Goal: Transaction & Acquisition: Purchase product/service

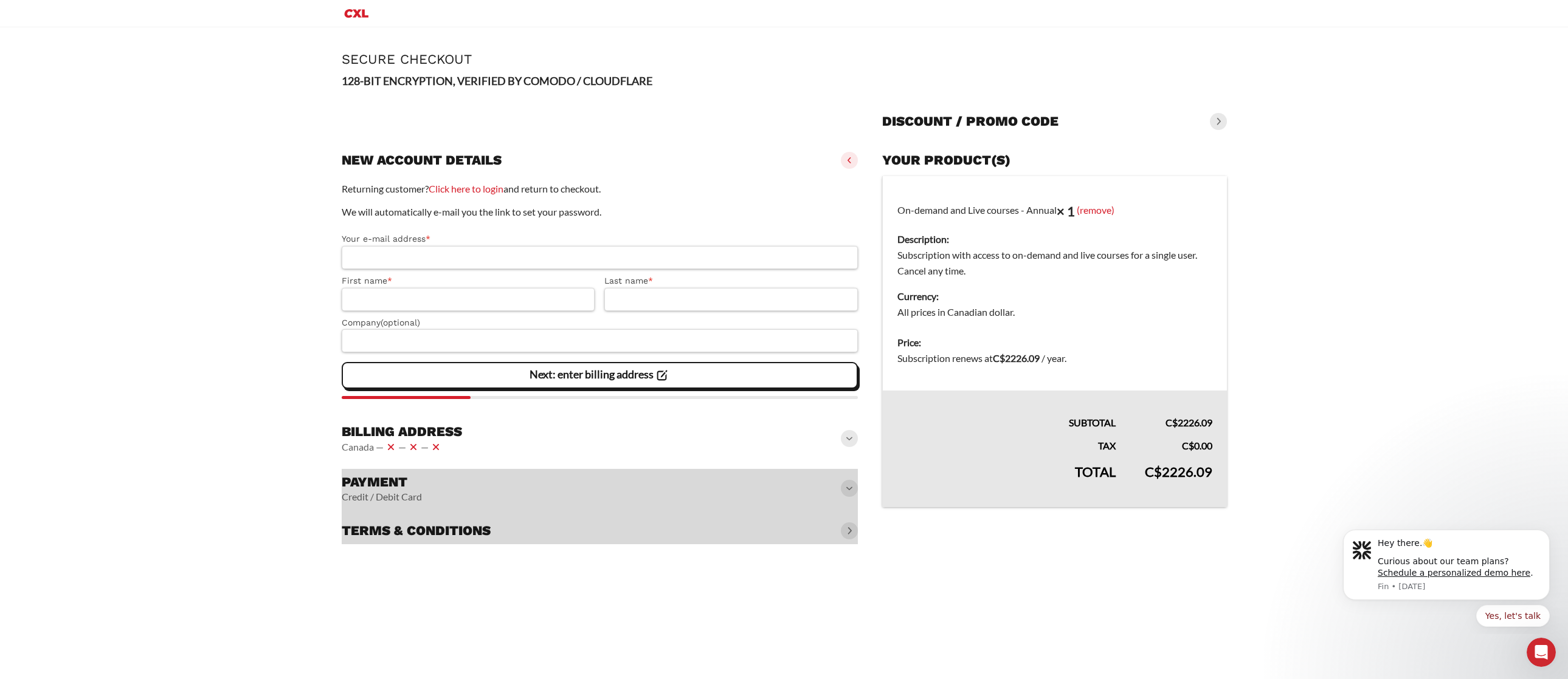
click at [241, 456] on main "Page Secure Checkout 128-BIT ENCRYPTION, VERIFIED BY COMODO / CLOUDFLARE Discou…" at bounding box center [784, 299] width 1568 height 544
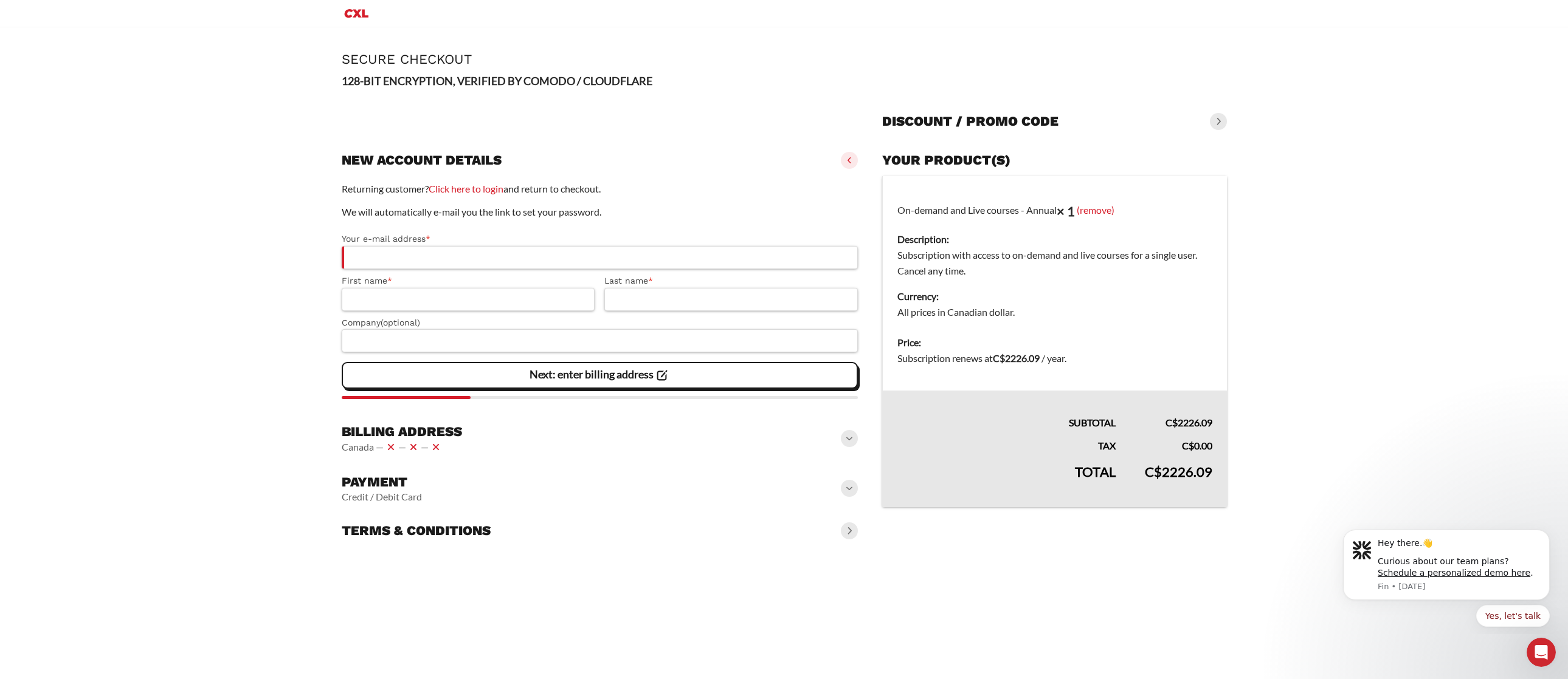
click at [630, 485] on div "Payment Credit / Debit Card" at bounding box center [600, 488] width 517 height 39
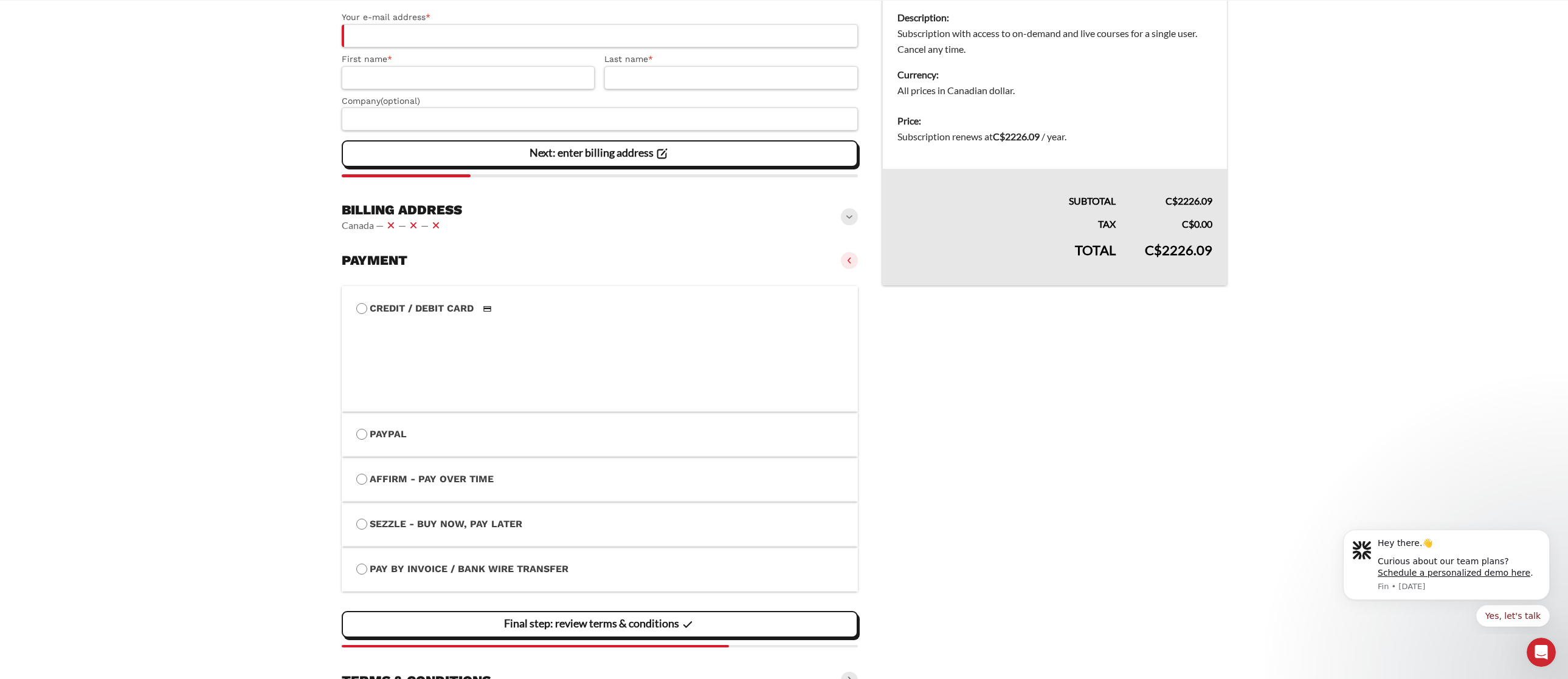
scroll to position [284, 0]
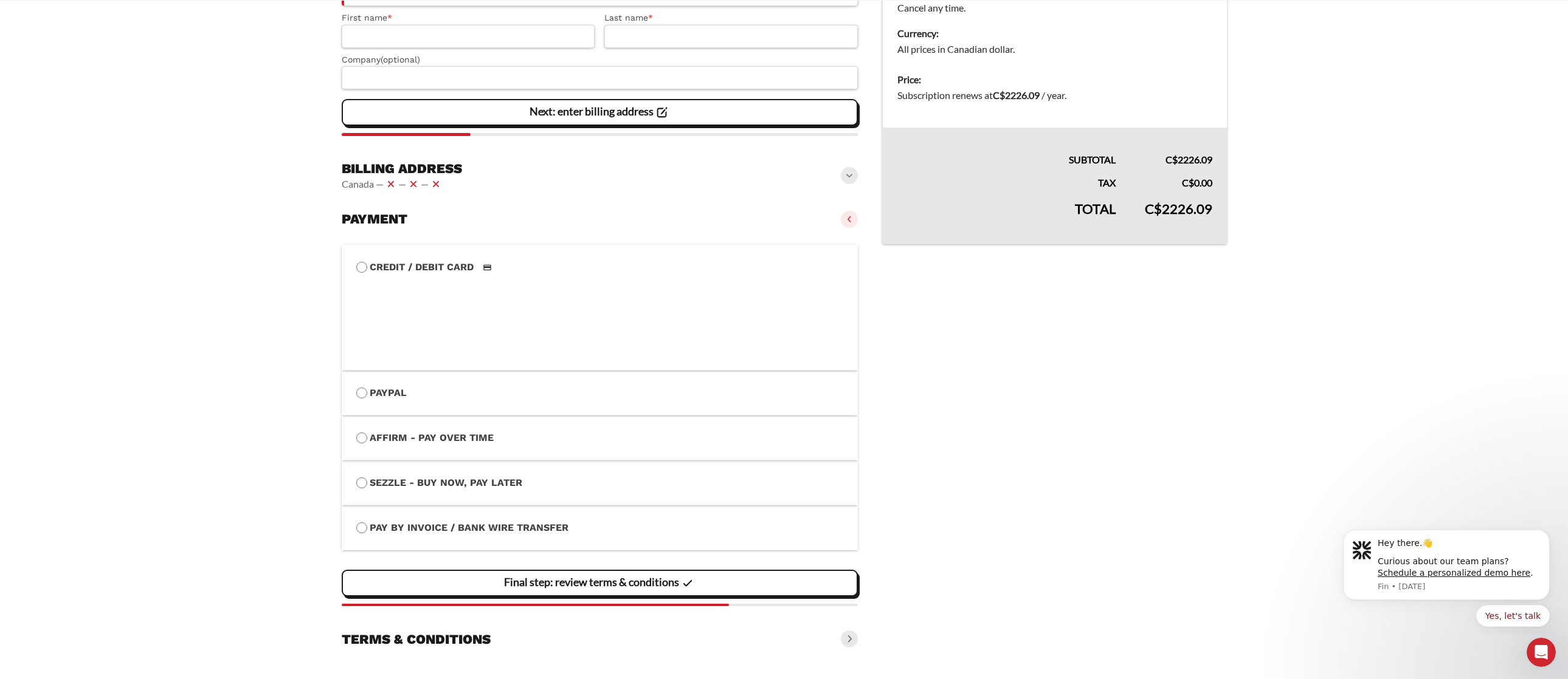
click at [755, 220] on div "Payment Credit / Debit Card" at bounding box center [600, 220] width 517 height 27
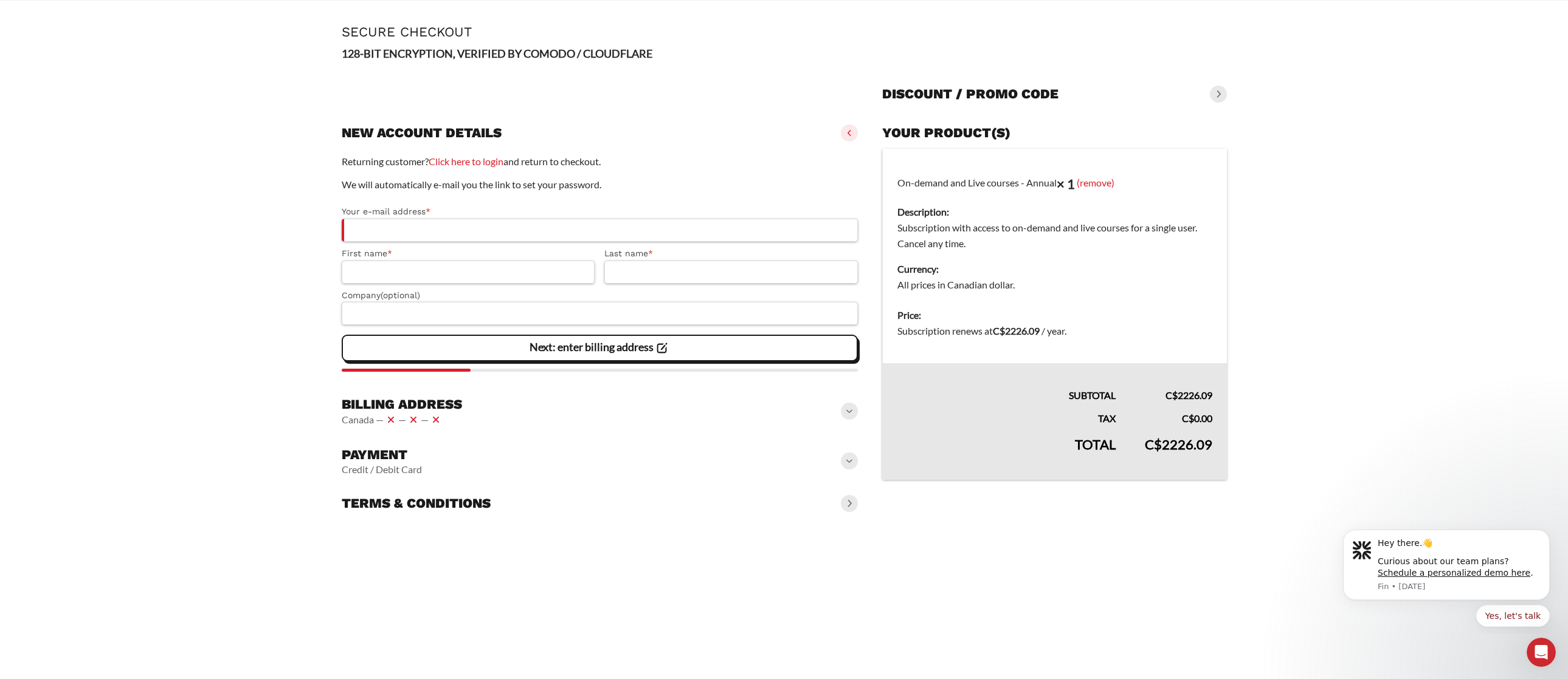
scroll to position [0, 0]
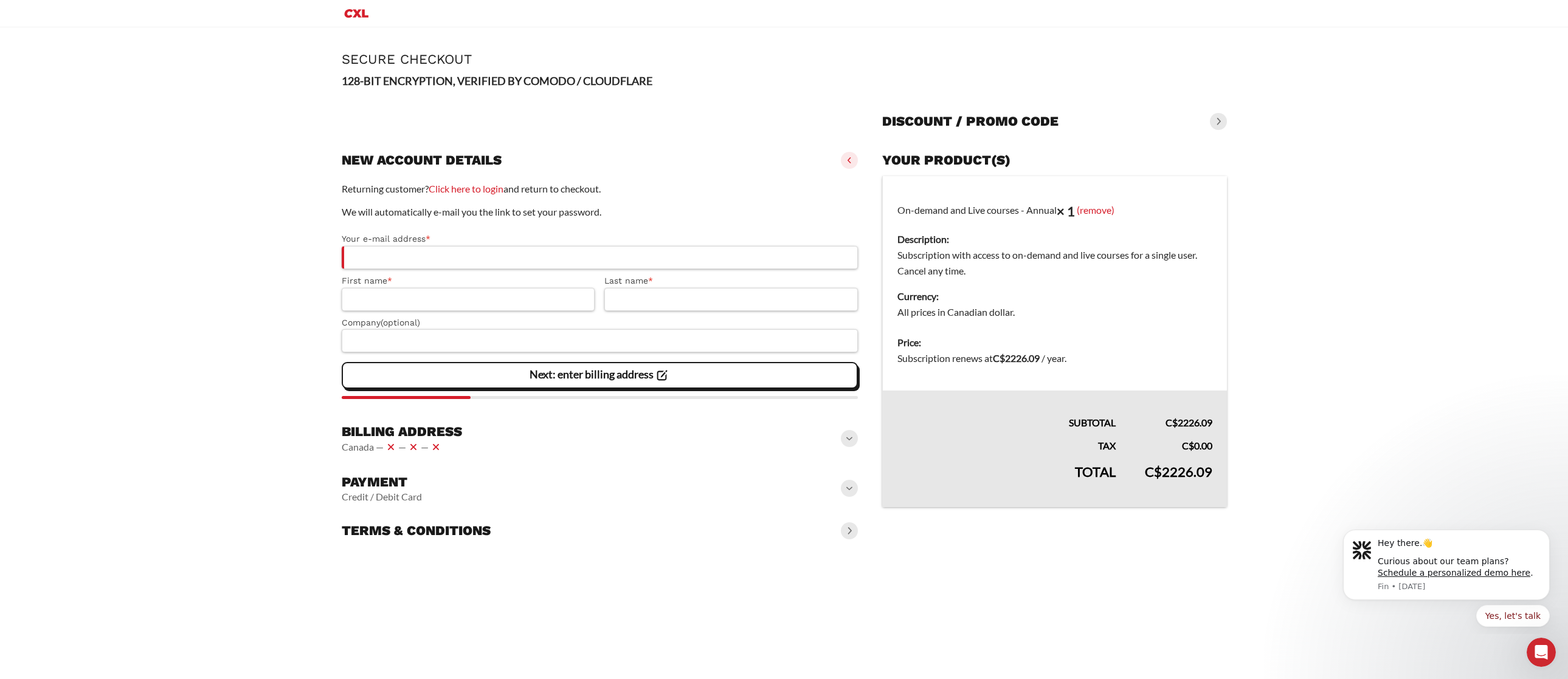
click at [618, 443] on div "Billing address [GEOGRAPHIC_DATA] — — —" at bounding box center [600, 439] width 517 height 41
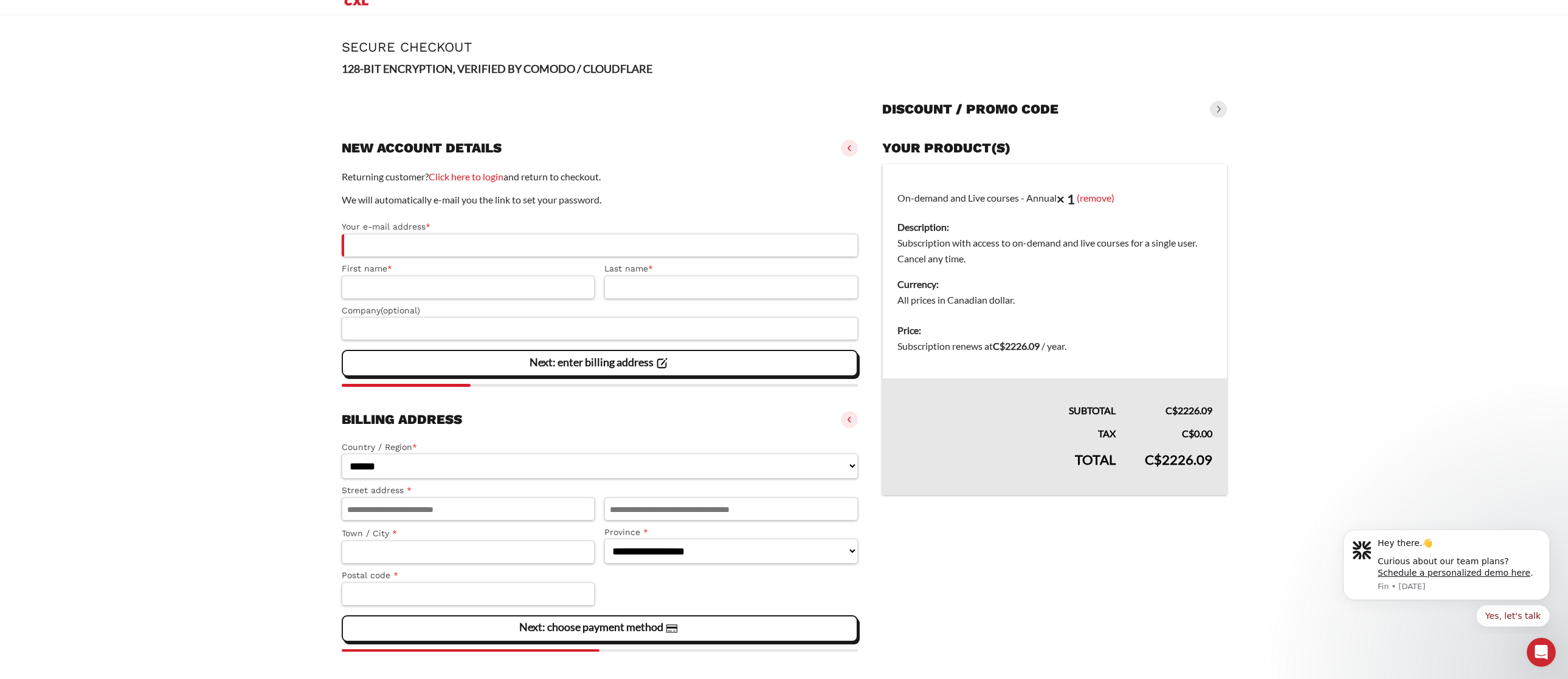
scroll to position [14, 0]
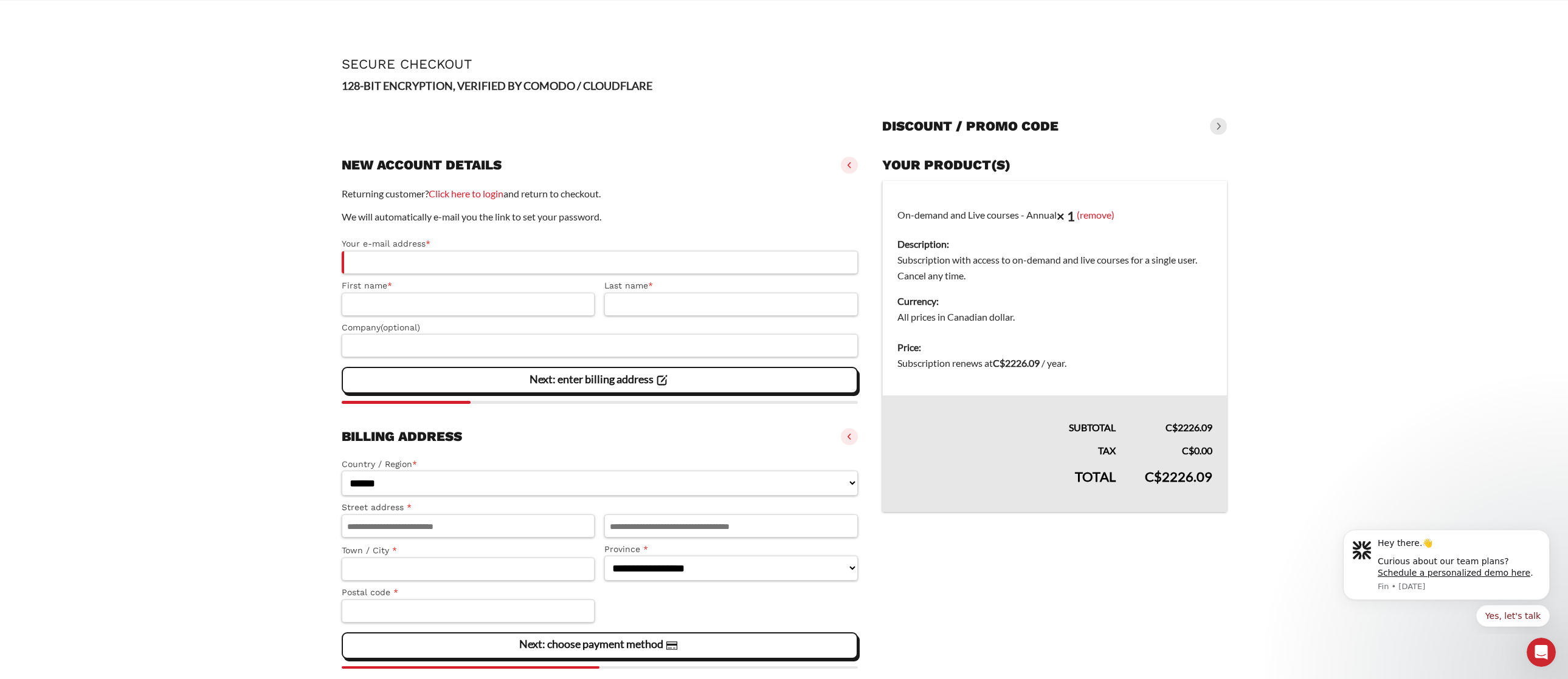
click at [1025, 364] on bdi "C$ 2226.09" at bounding box center [1016, 363] width 47 height 12
click at [1063, 312] on dd "All prices in Canadian dollar." at bounding box center [1054, 318] width 314 height 16
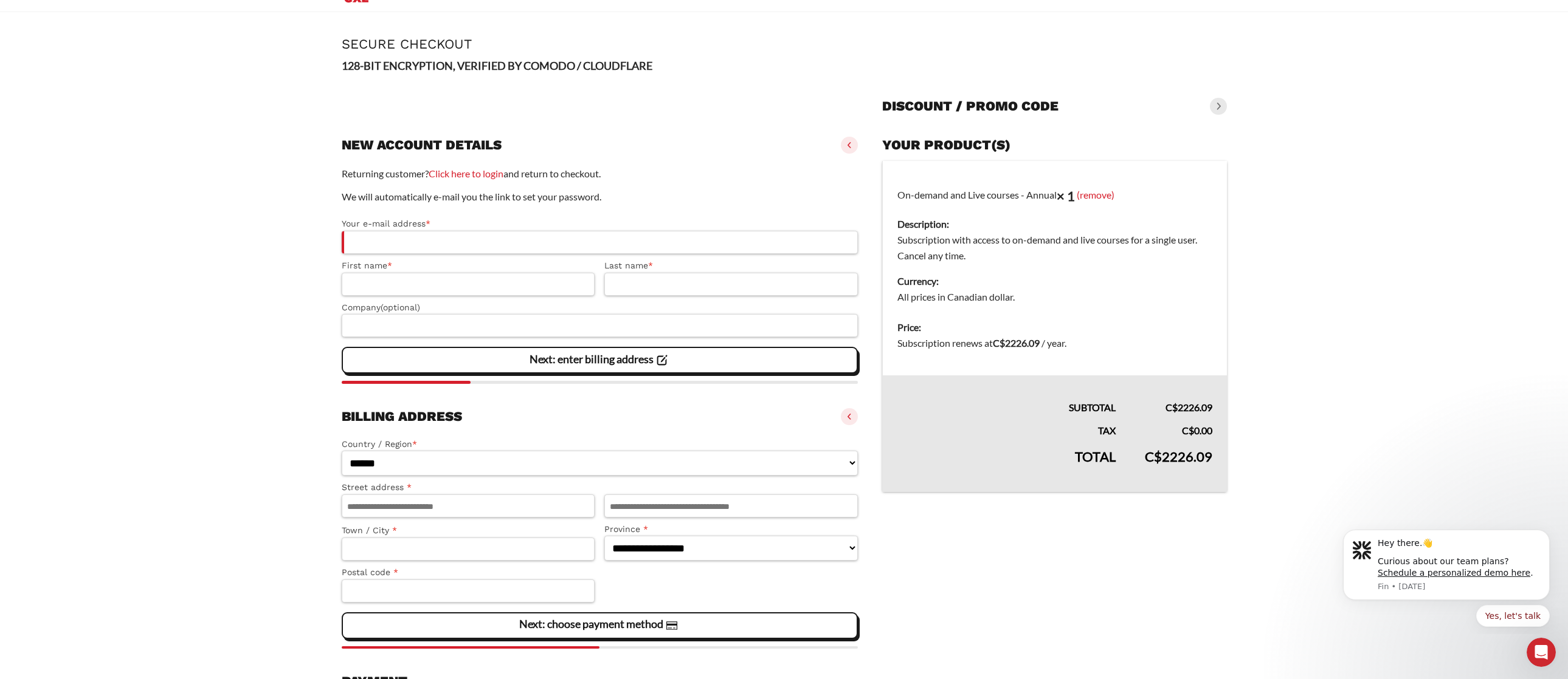
scroll to position [0, 0]
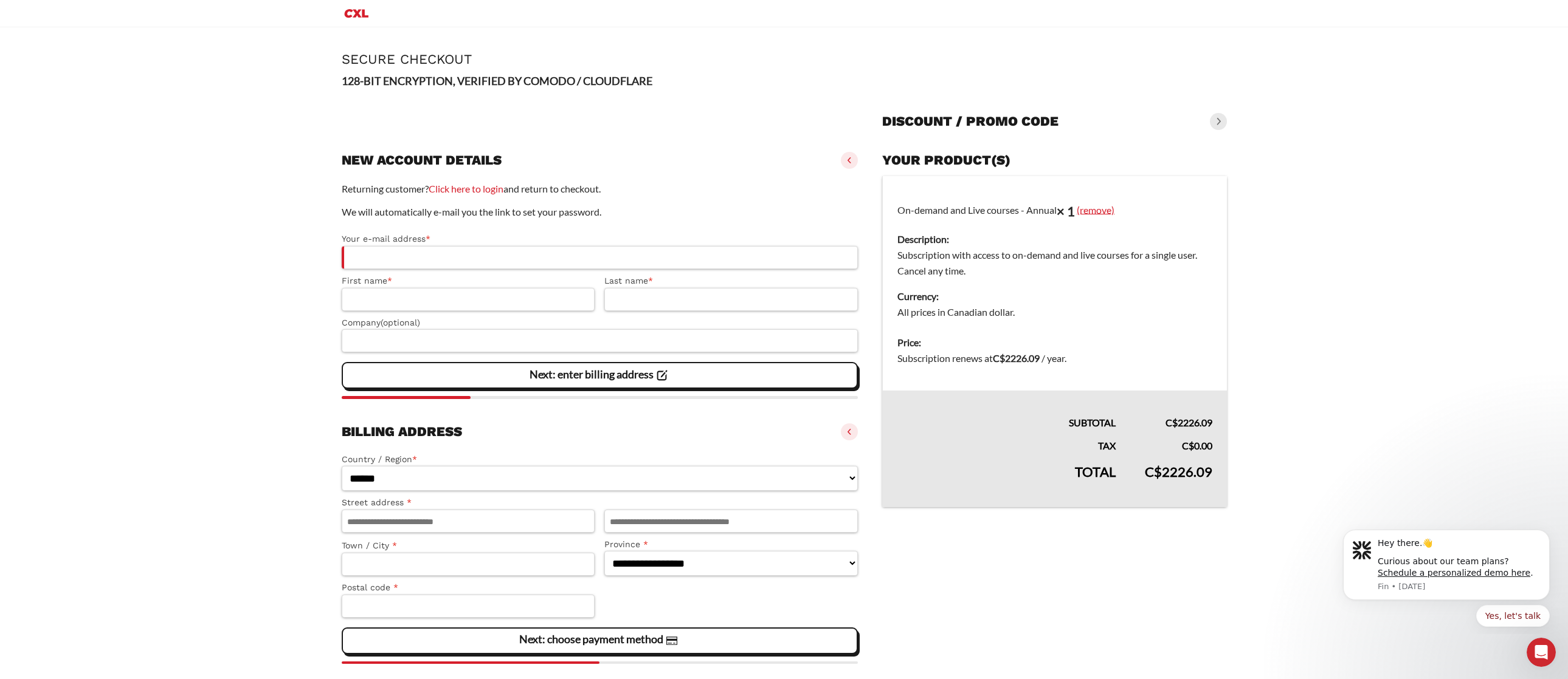
click at [1104, 214] on link "(remove)" at bounding box center [1095, 209] width 37 height 12
click at [987, 211] on td "On-demand and Live courses - Annual × 1 (remove) Description: Subscription with…" at bounding box center [1055, 252] width 344 height 152
click at [1108, 208] on link "(remove)" at bounding box center [1095, 209] width 37 height 12
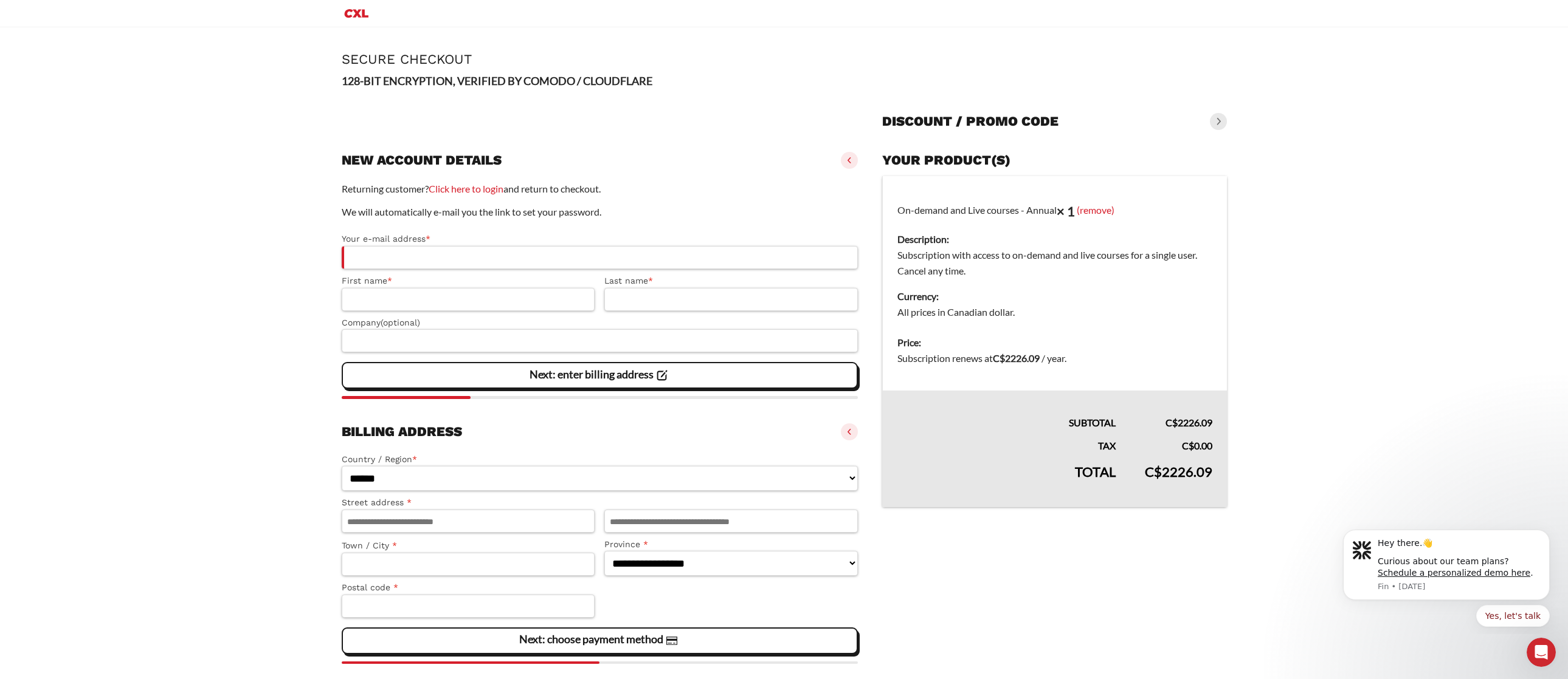
click at [848, 159] on span at bounding box center [848, 160] width 17 height 17
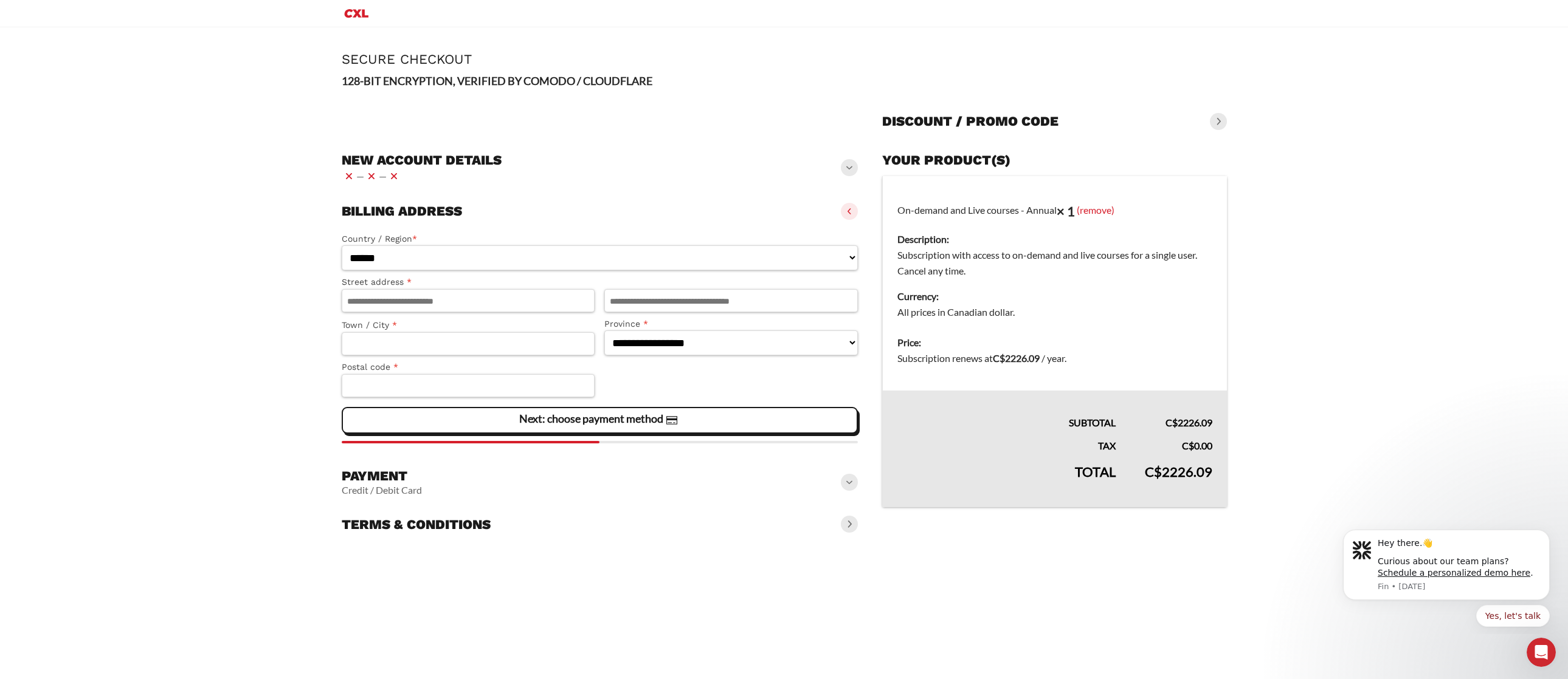
click at [855, 191] on div "**********" at bounding box center [600, 339] width 517 height 403
click at [856, 202] on div "Billing address [GEOGRAPHIC_DATA] — — —" at bounding box center [600, 211] width 517 height 27
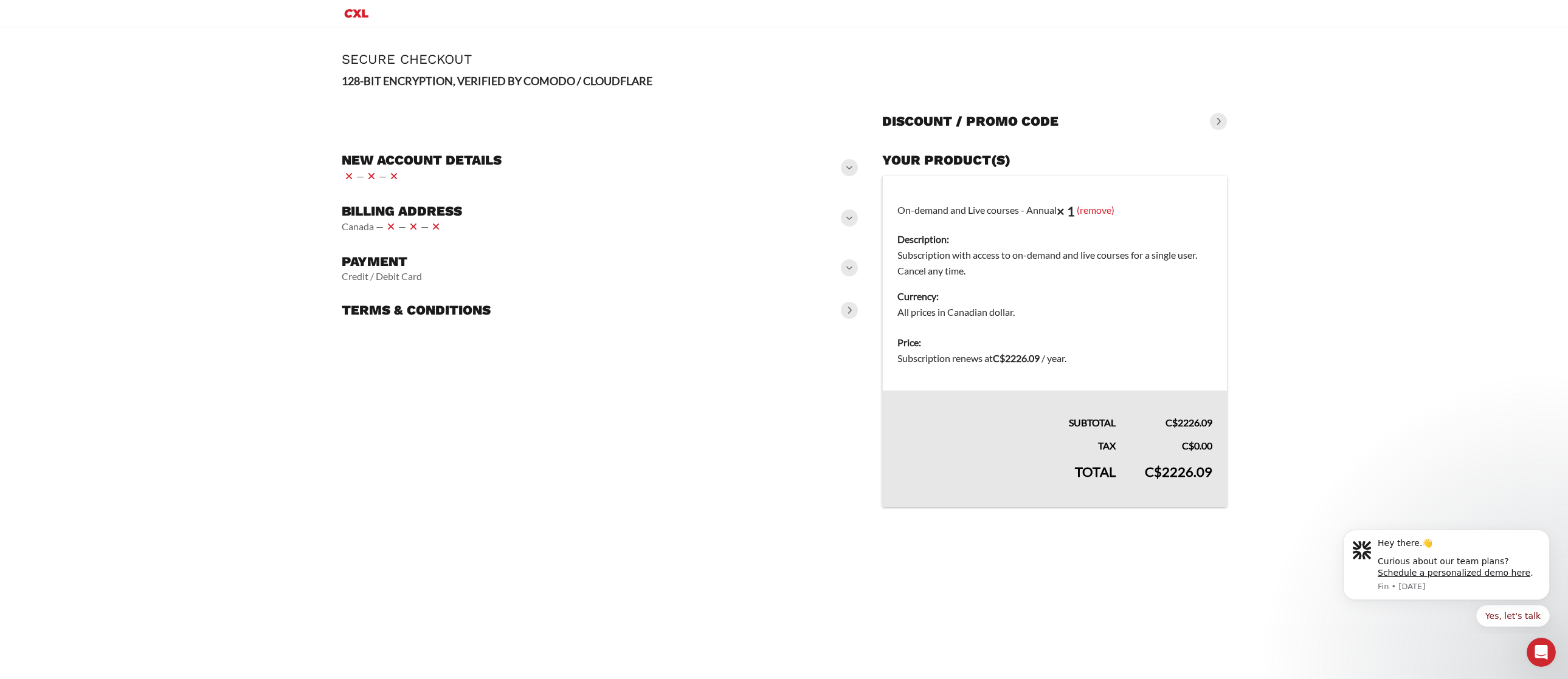
click at [854, 206] on div "Billing address [GEOGRAPHIC_DATA] — — —" at bounding box center [600, 219] width 517 height 41
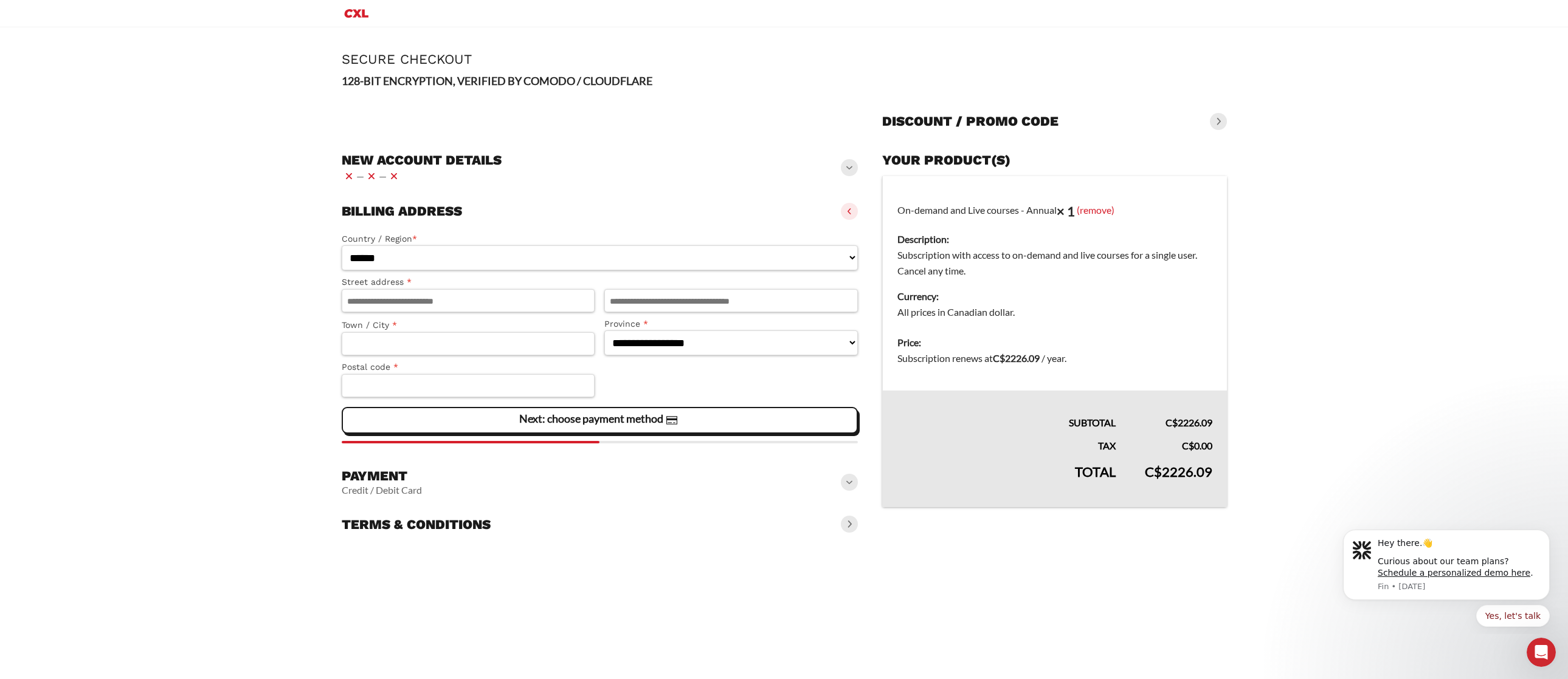
click at [854, 206] on span at bounding box center [848, 211] width 17 height 17
